Goal: Navigation & Orientation: Go to known website

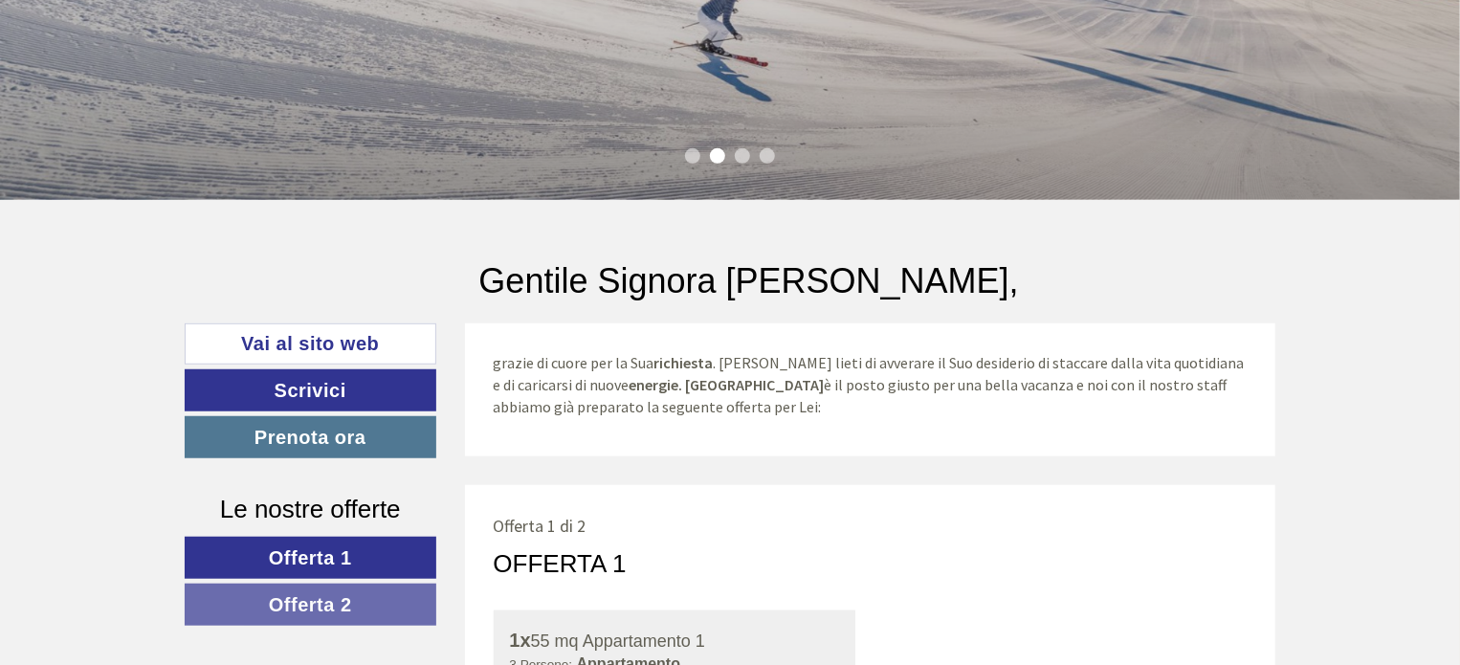
scroll to position [513, 0]
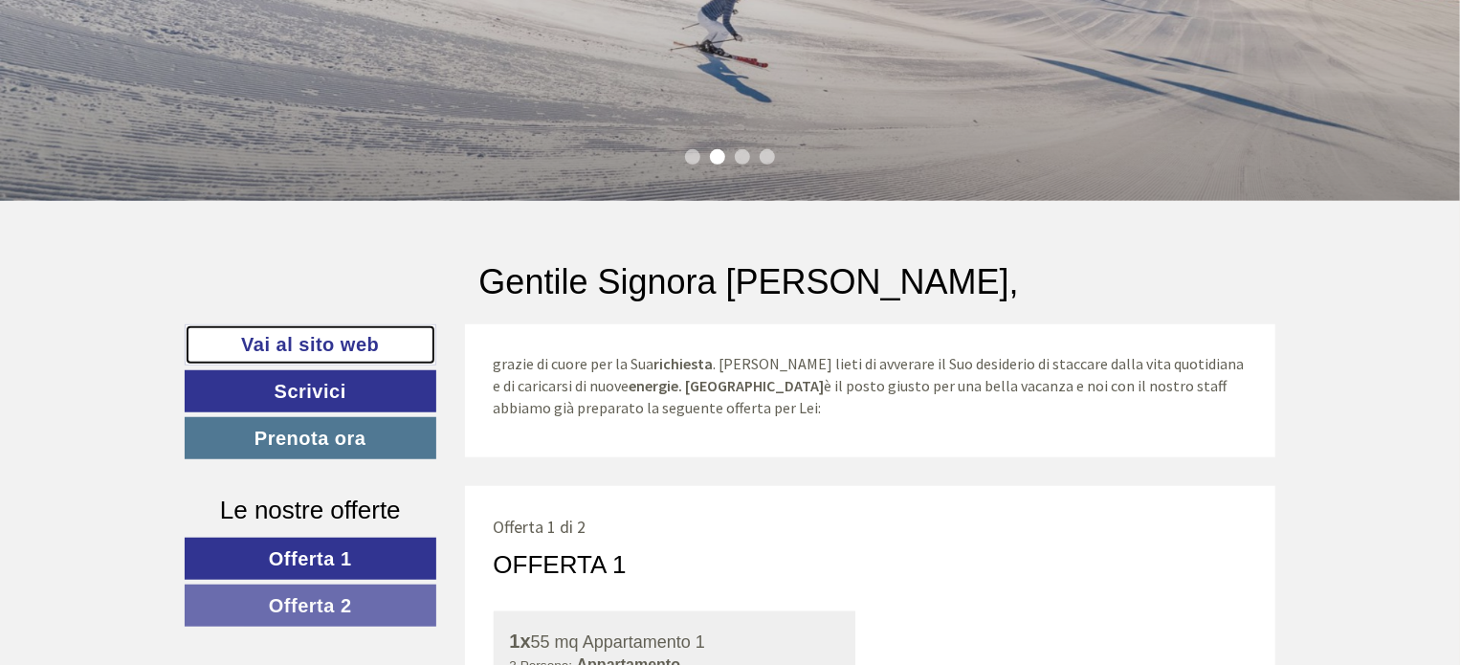
click at [350, 347] on link "Vai al sito web" at bounding box center [311, 344] width 252 height 41
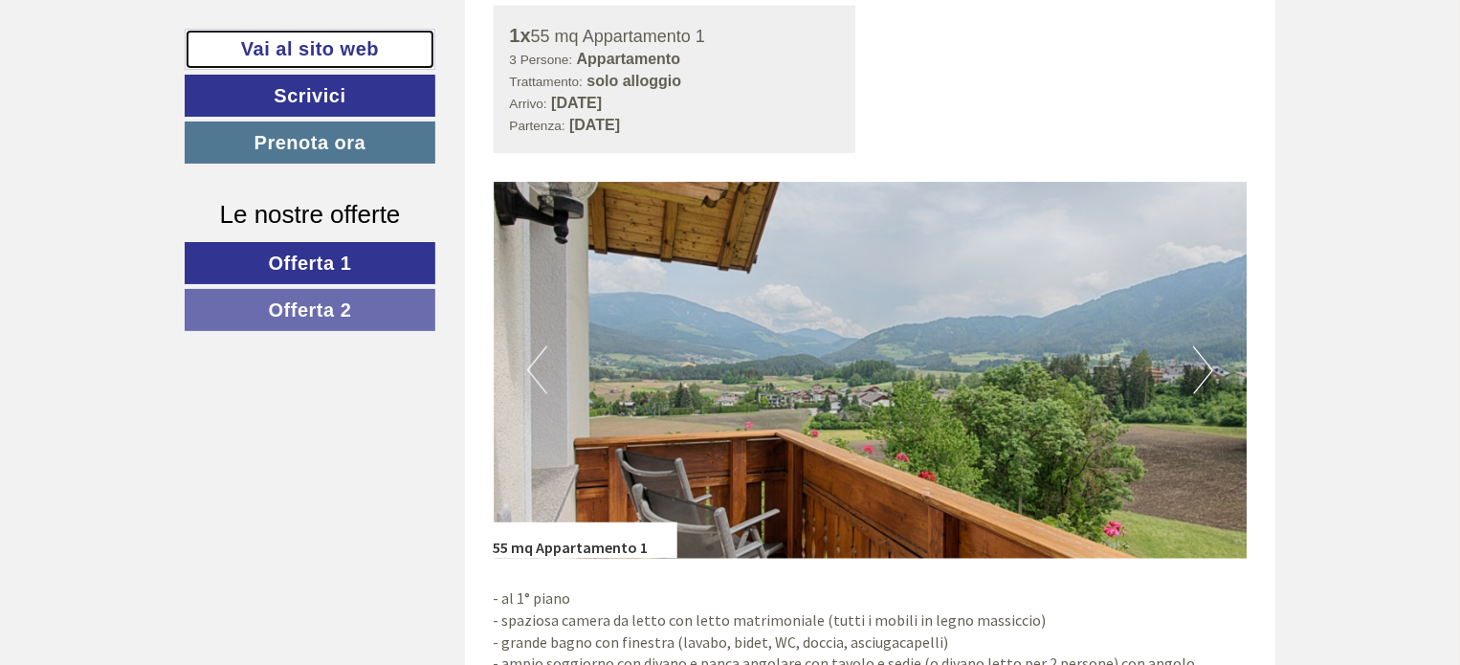
scroll to position [1120, 0]
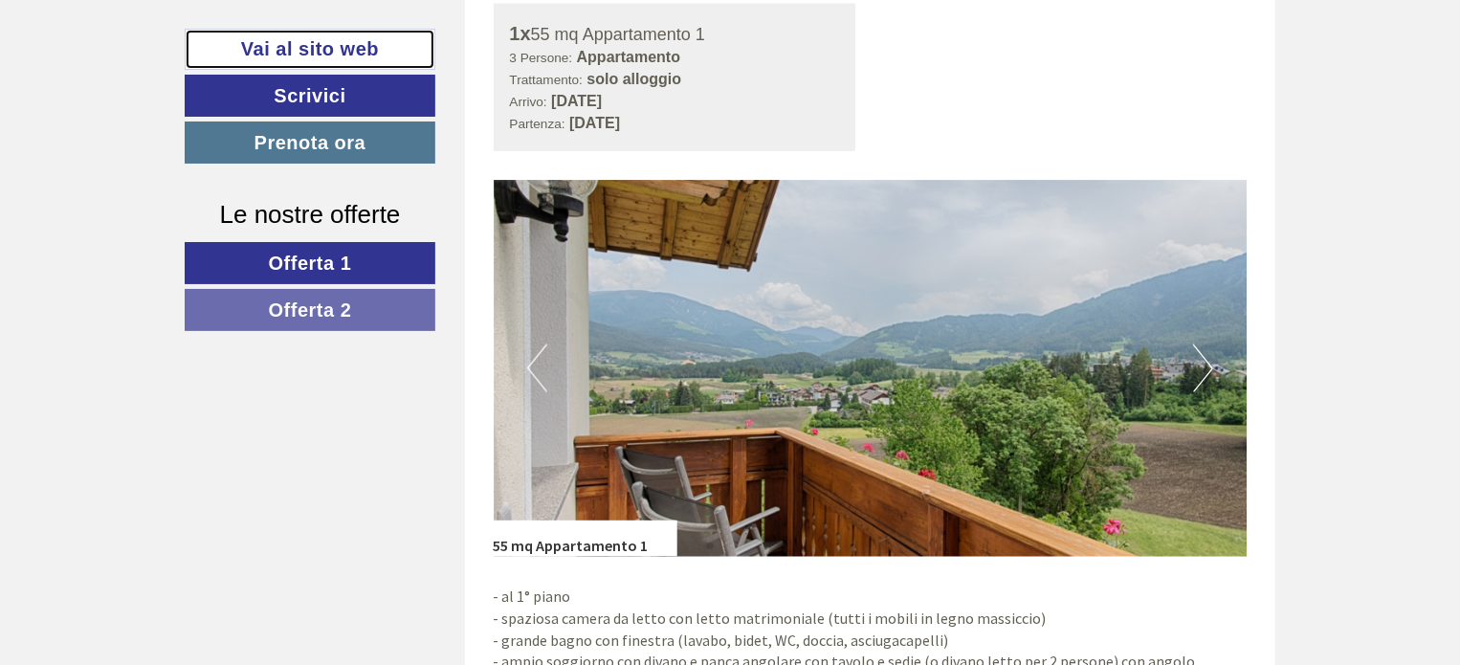
click at [1206, 364] on button "Next" at bounding box center [1203, 368] width 20 height 48
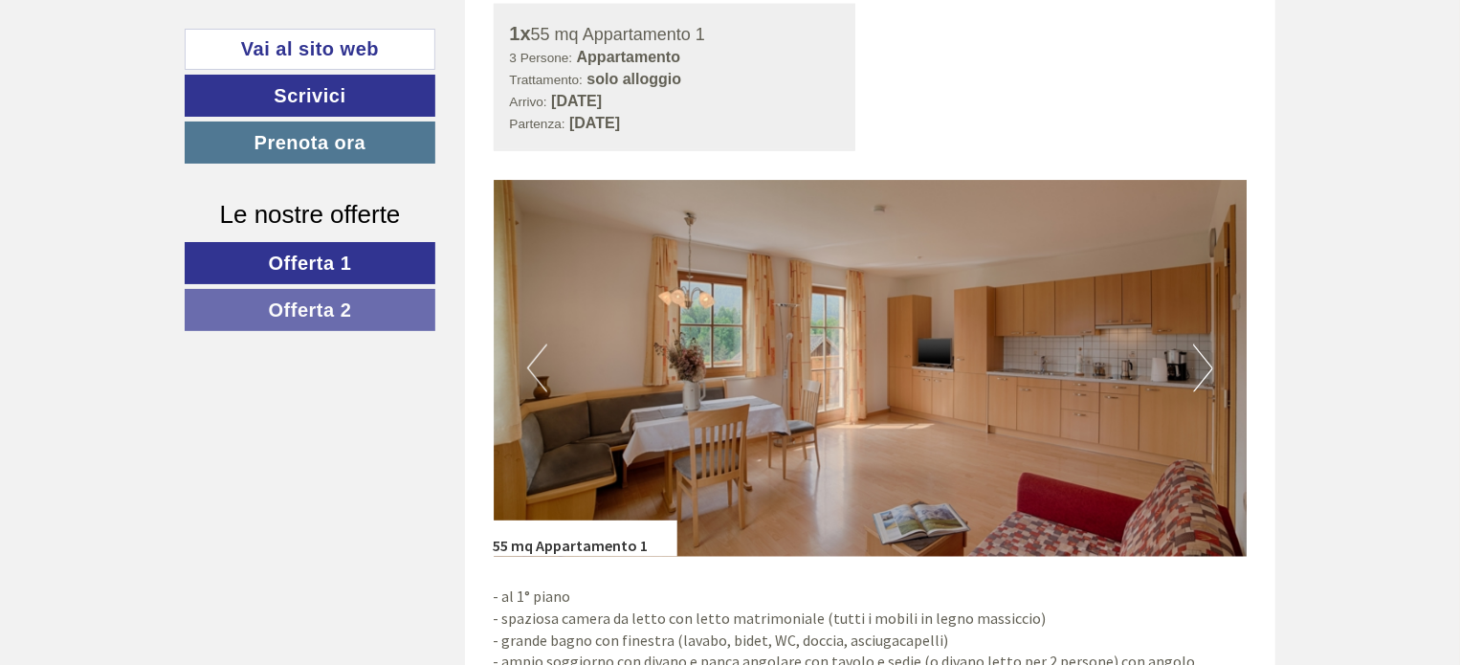
click at [1205, 379] on button "Next" at bounding box center [1203, 368] width 20 height 48
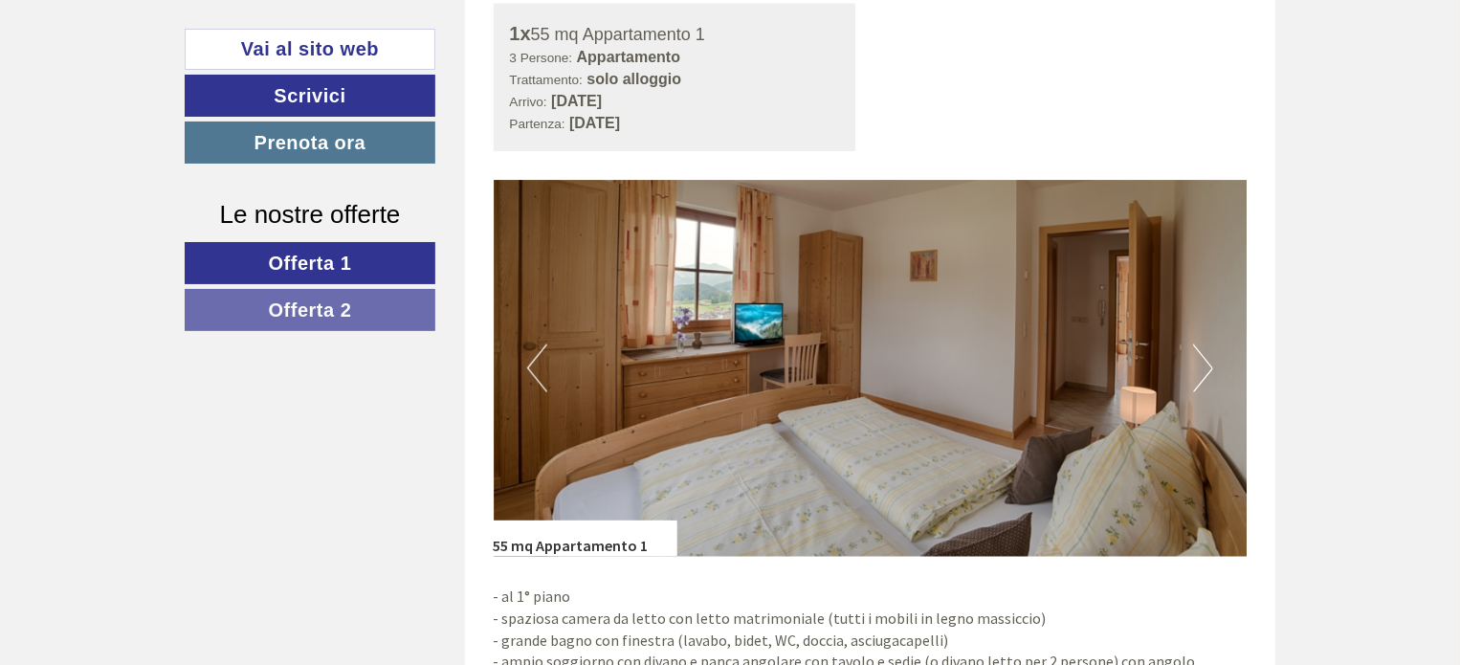
click at [1199, 378] on button "Next" at bounding box center [1203, 368] width 20 height 48
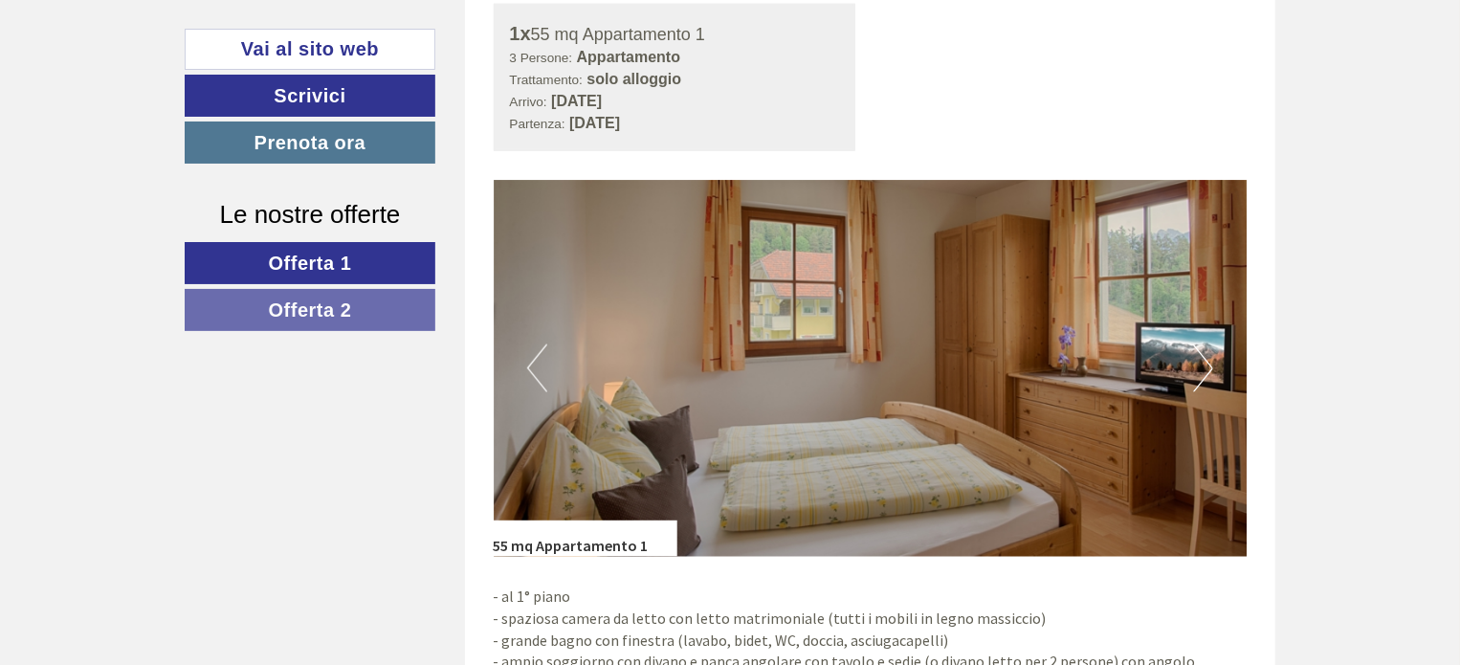
click at [1217, 371] on img at bounding box center [871, 368] width 754 height 377
click at [1203, 371] on button "Next" at bounding box center [1203, 368] width 20 height 48
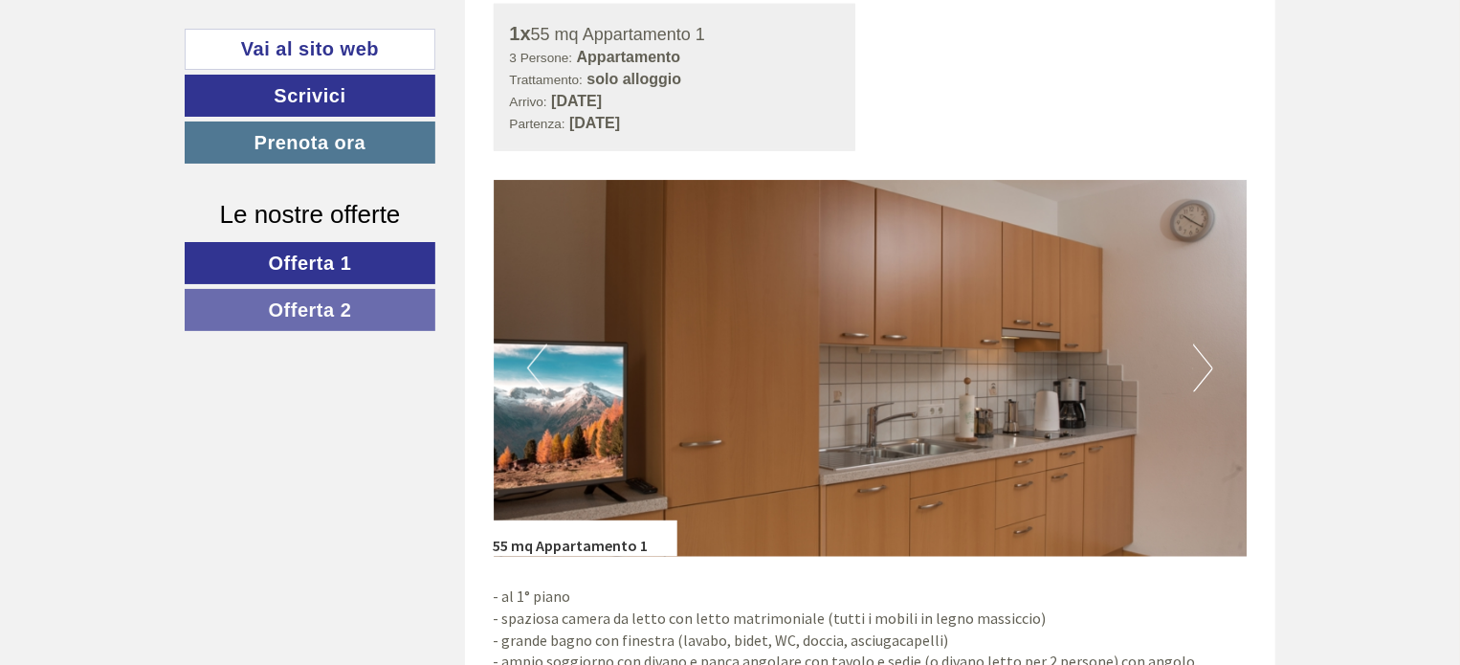
click at [1188, 378] on img at bounding box center [871, 368] width 754 height 377
click at [1198, 377] on button "Next" at bounding box center [1203, 368] width 20 height 48
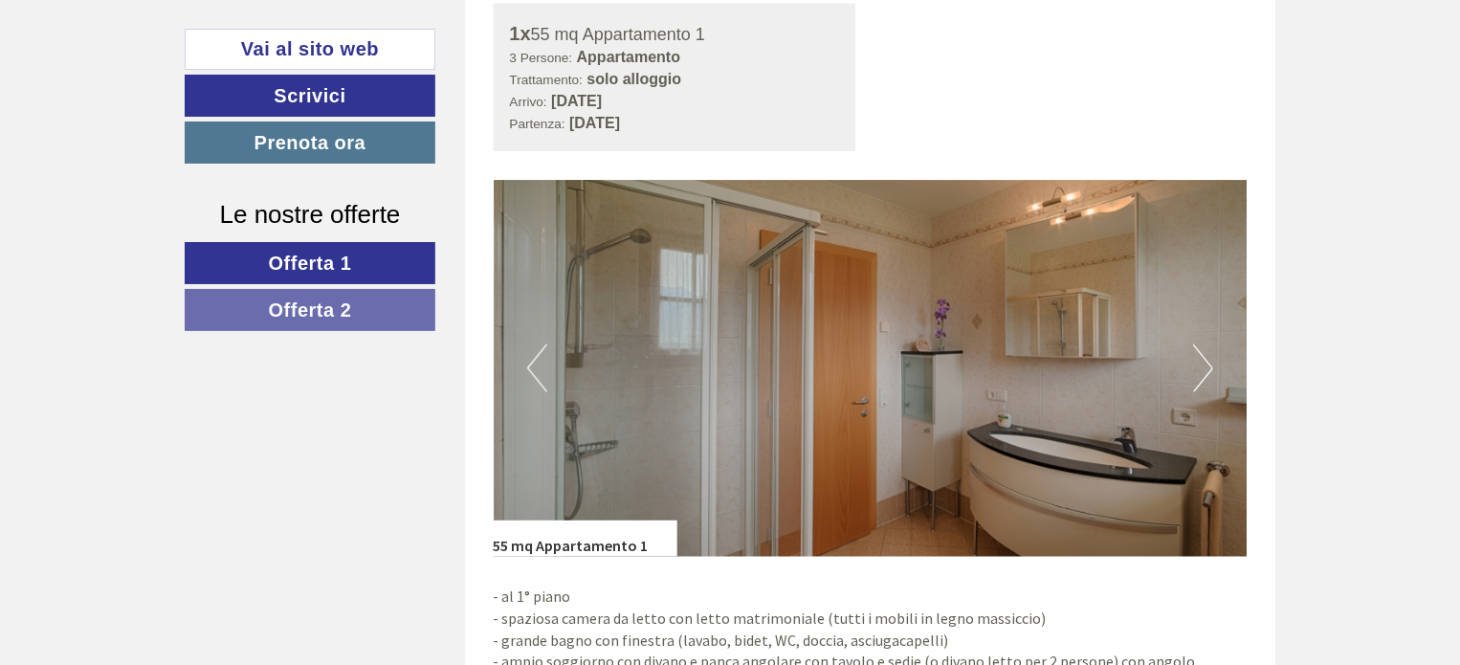
click at [1208, 368] on button "Next" at bounding box center [1203, 368] width 20 height 48
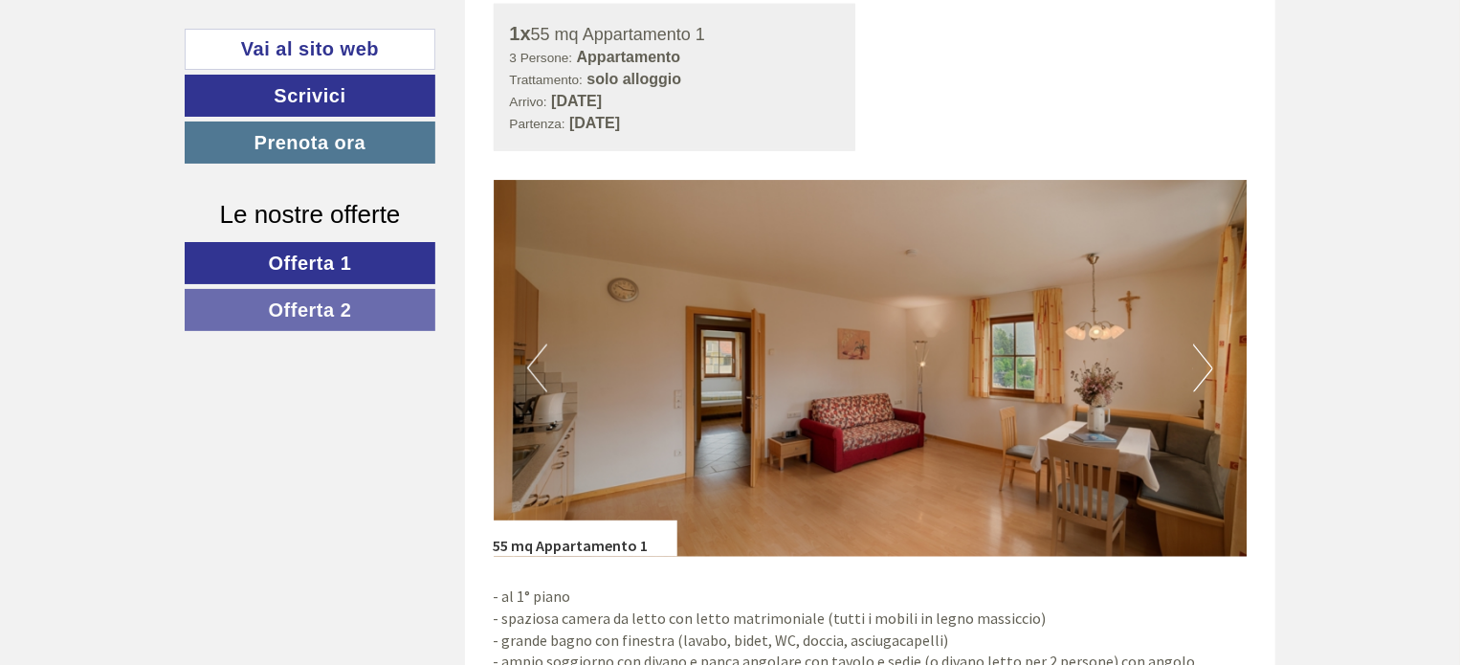
click at [1201, 374] on button "Next" at bounding box center [1203, 368] width 20 height 48
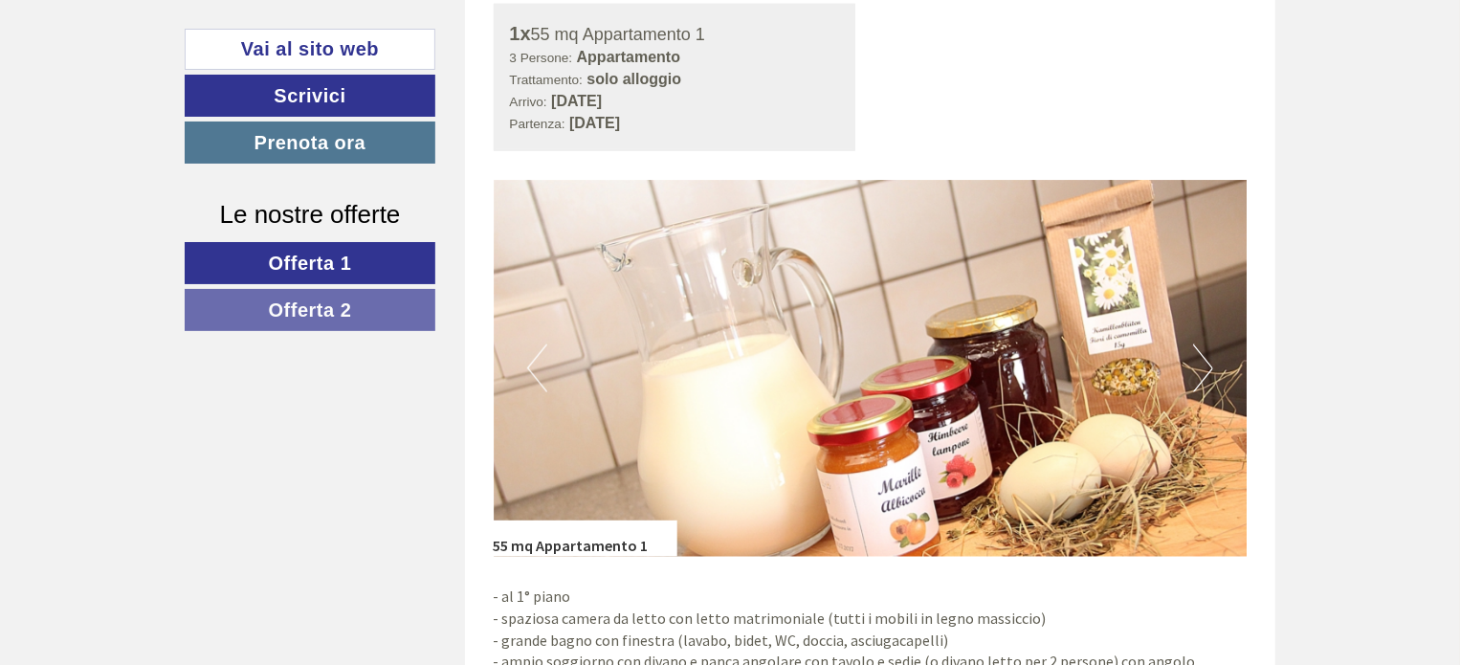
click at [1193, 372] on button "Next" at bounding box center [1203, 368] width 20 height 48
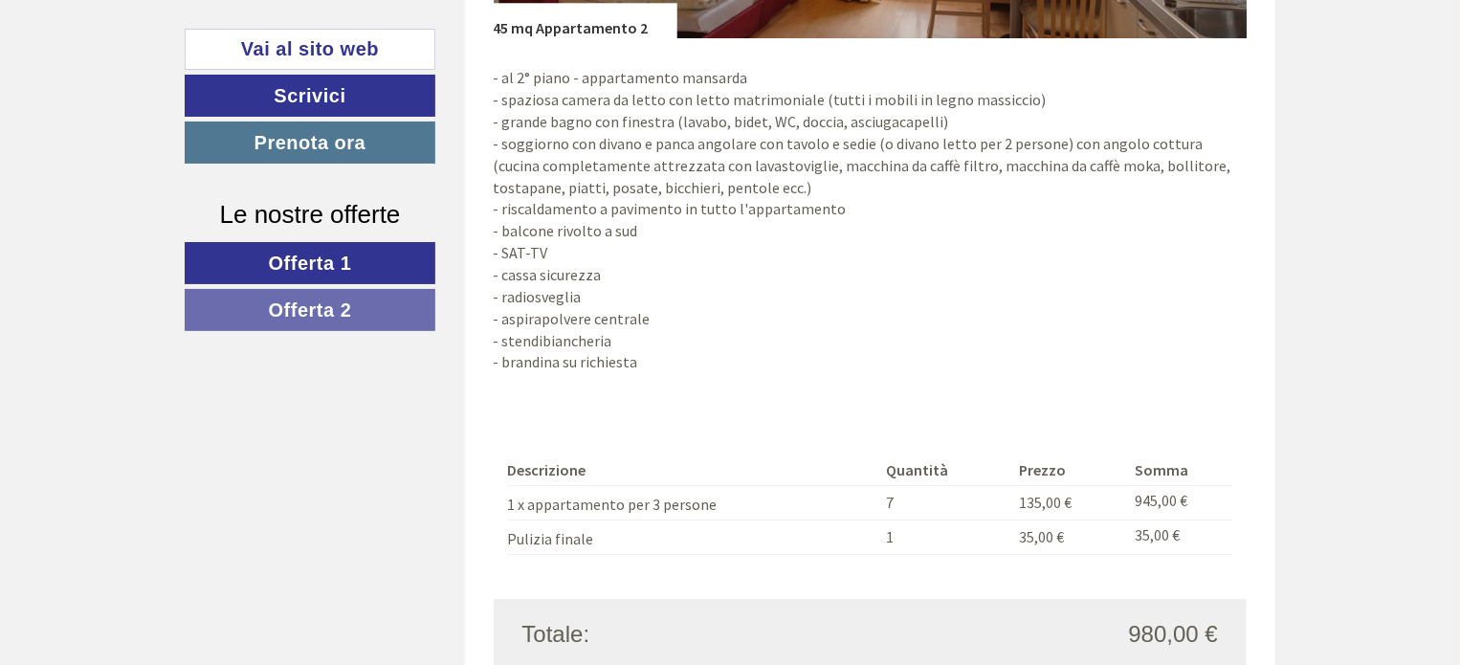
scroll to position [3073, 0]
